Goal: Transaction & Acquisition: Subscribe to service/newsletter

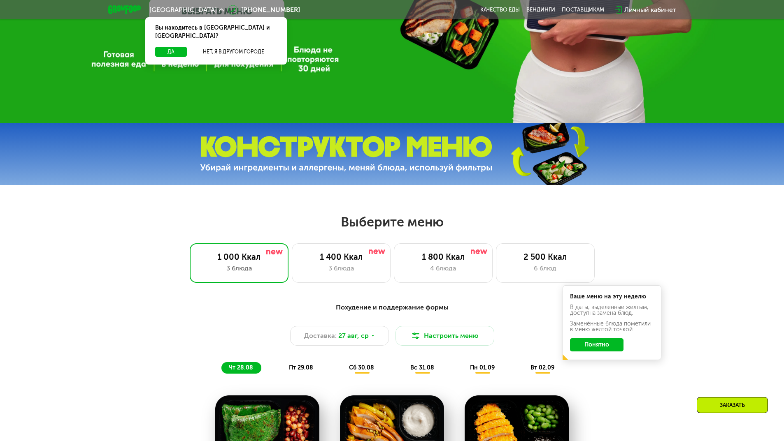
scroll to position [288, 0]
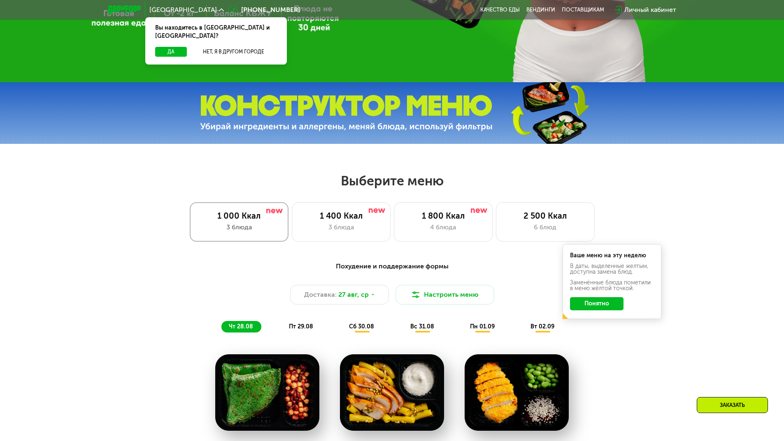
click at [253, 221] on div "1 000 Ккал" at bounding box center [238, 216] width 81 height 10
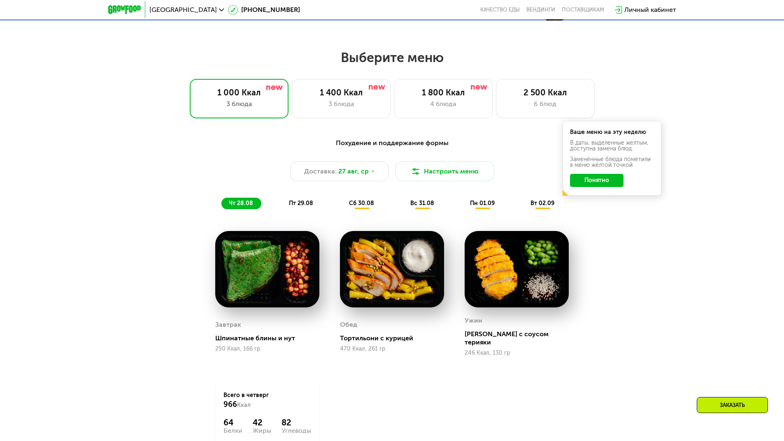
scroll to position [452, 0]
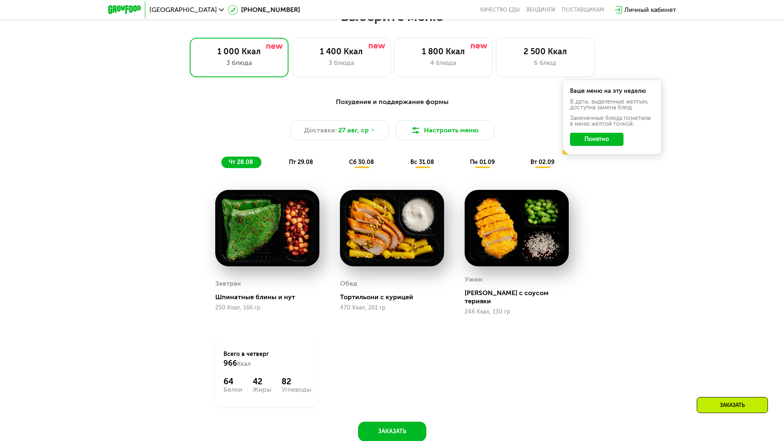
click at [301, 164] on span "пт 29.08" at bounding box center [301, 162] width 24 height 7
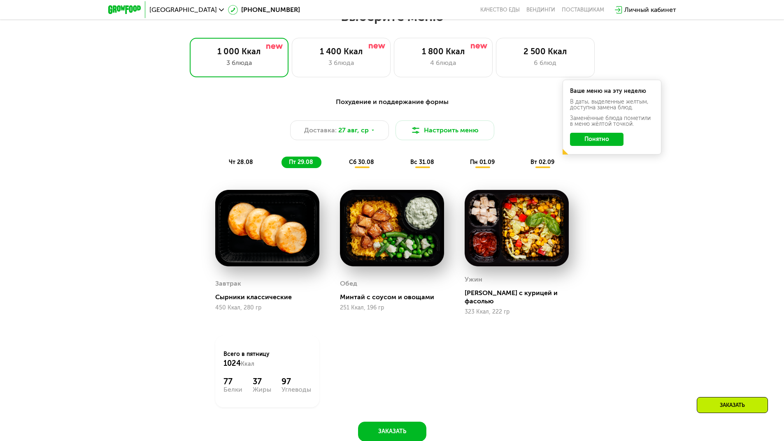
click at [403, 162] on div "сб 30.08" at bounding box center [422, 163] width 39 height 12
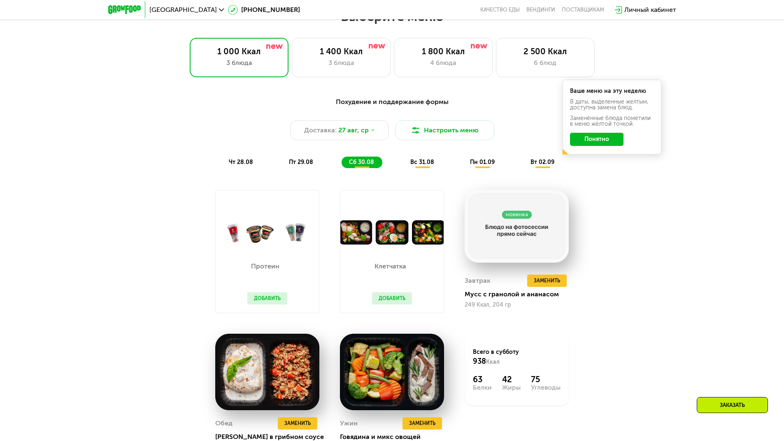
scroll to position [535, 0]
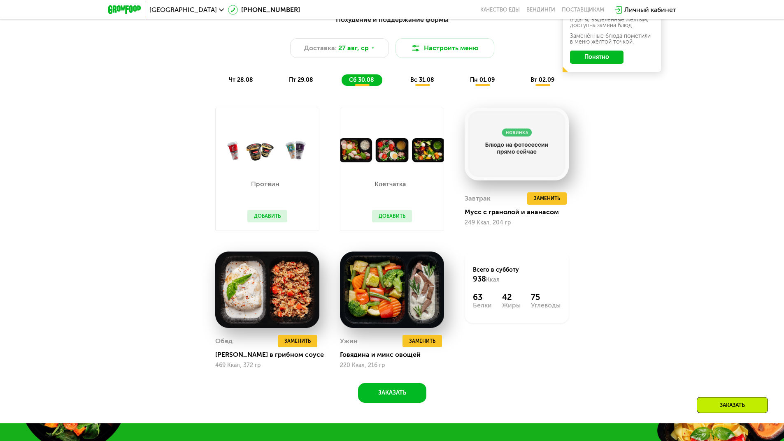
click at [424, 81] on span "вс 31.08" at bounding box center [422, 80] width 24 height 7
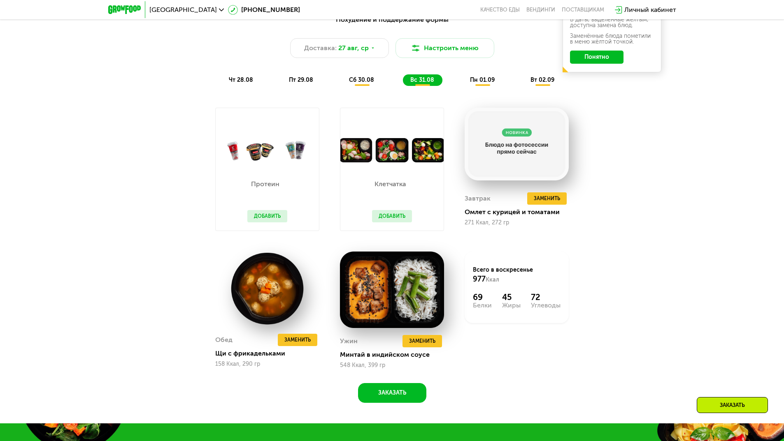
click at [483, 82] on span "пн 01.09" at bounding box center [482, 80] width 25 height 7
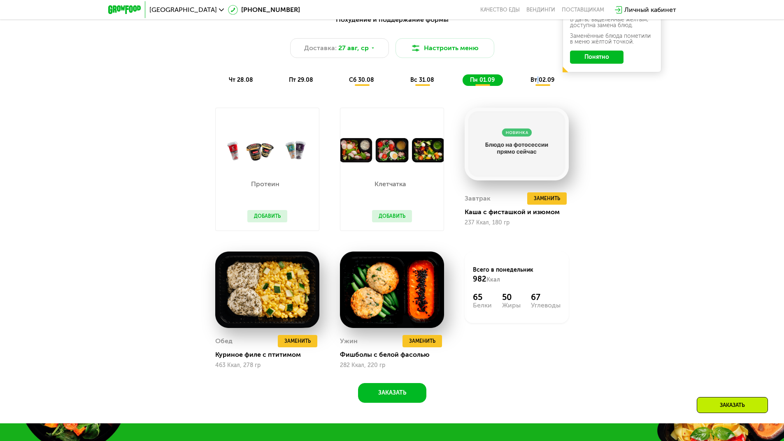
click at [539, 84] on span "вт 02.09" at bounding box center [542, 80] width 24 height 7
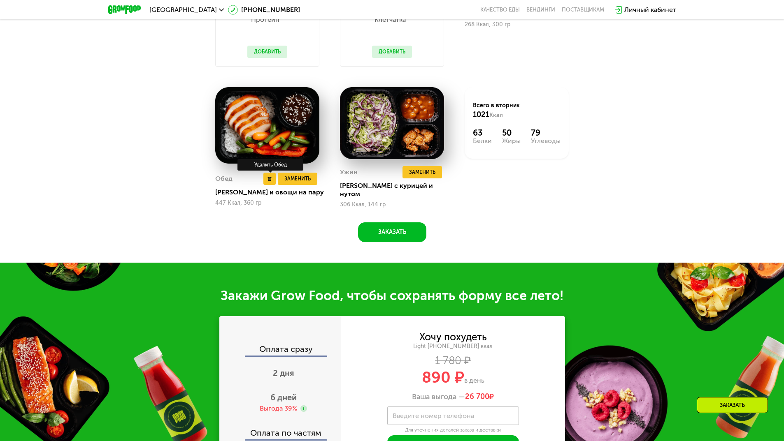
scroll to position [782, 0]
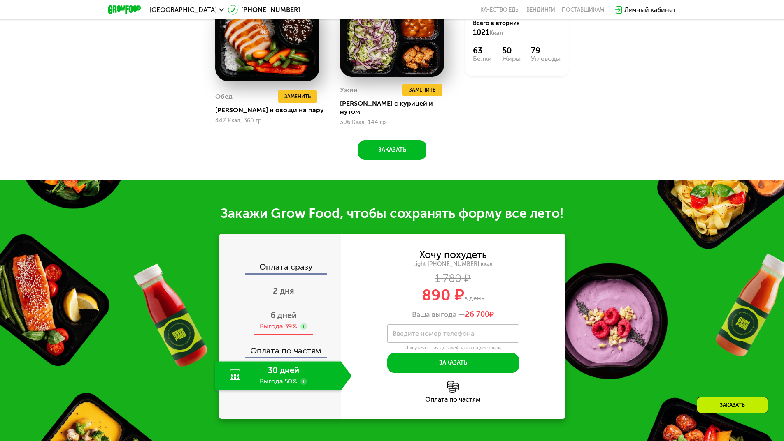
click at [274, 315] on span "6 дней" at bounding box center [283, 316] width 26 height 10
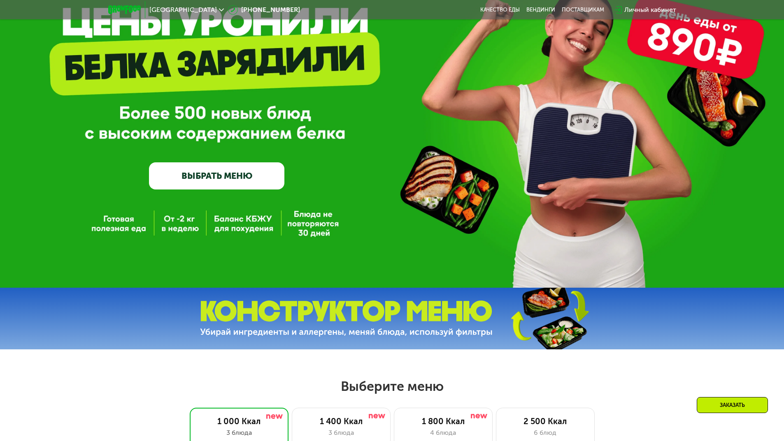
scroll to position [0, 0]
